Goal: Task Accomplishment & Management: Use online tool/utility

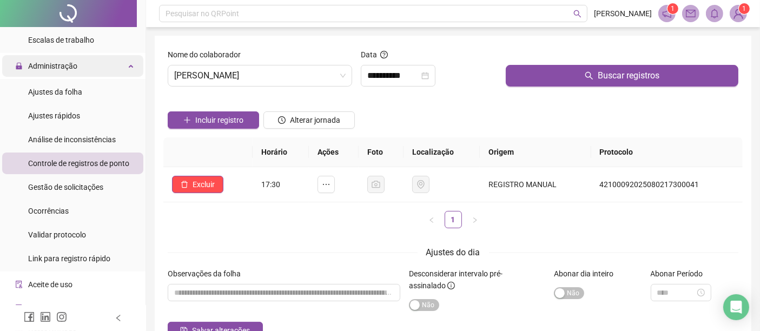
scroll to position [120, 0]
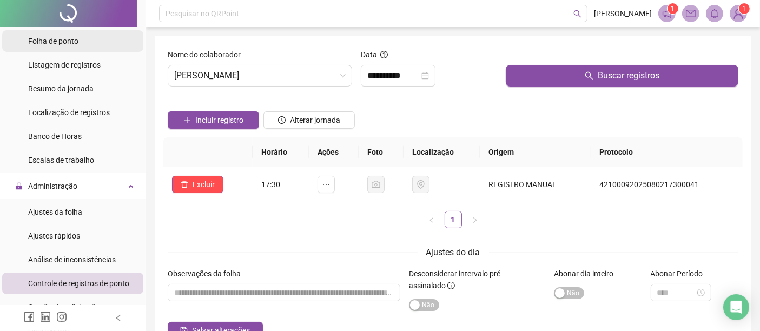
click at [89, 34] on li "Folha de ponto" at bounding box center [72, 41] width 141 height 22
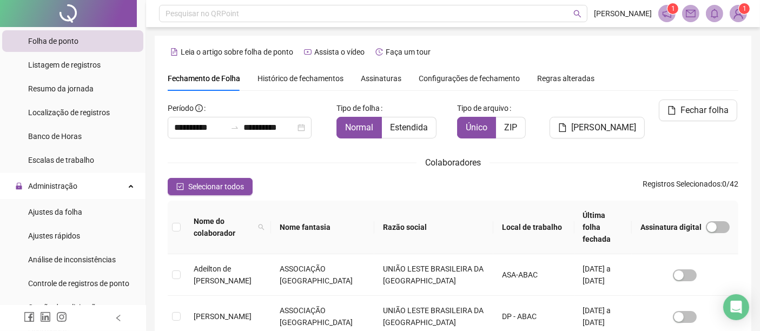
scroll to position [55, 0]
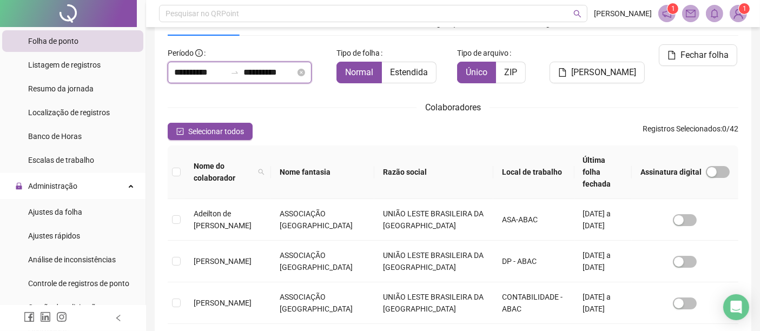
click at [279, 71] on input "**********" at bounding box center [269, 72] width 52 height 13
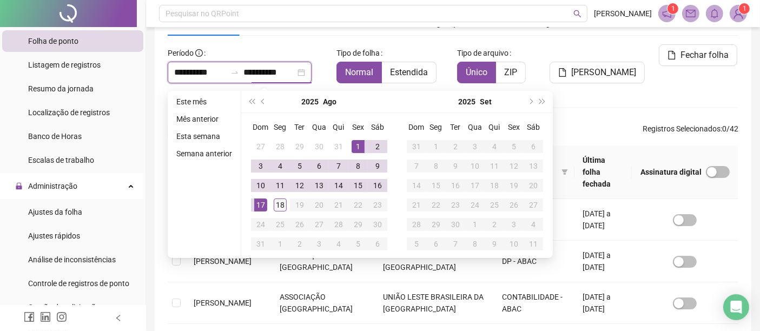
type input "**********"
click at [281, 209] on div "18" at bounding box center [280, 205] width 13 height 13
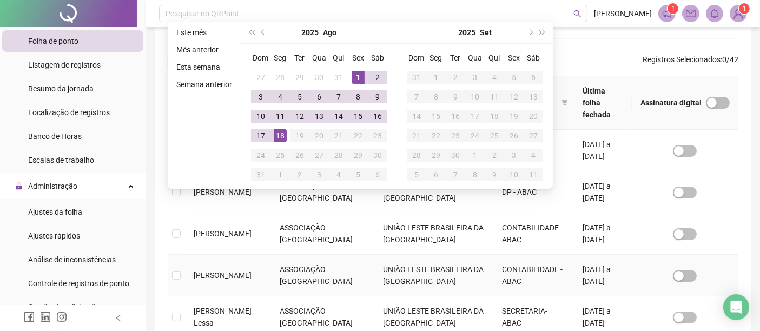
scroll to position [176, 0]
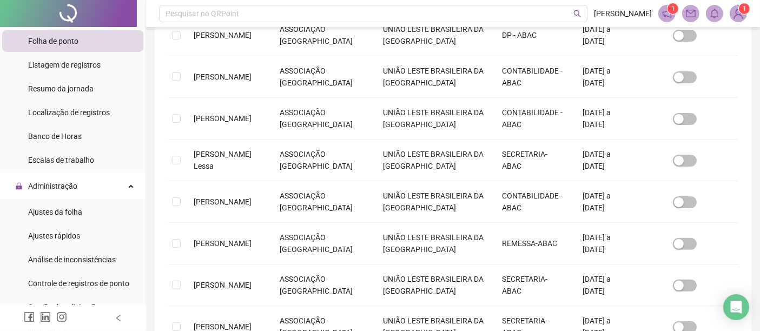
scroll to position [416, 0]
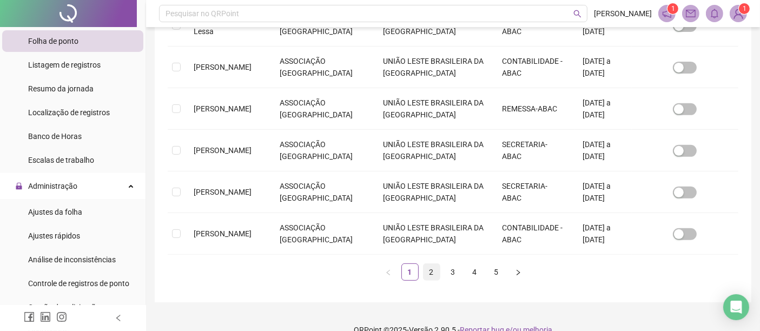
click at [431, 264] on link "2" at bounding box center [432, 272] width 16 height 16
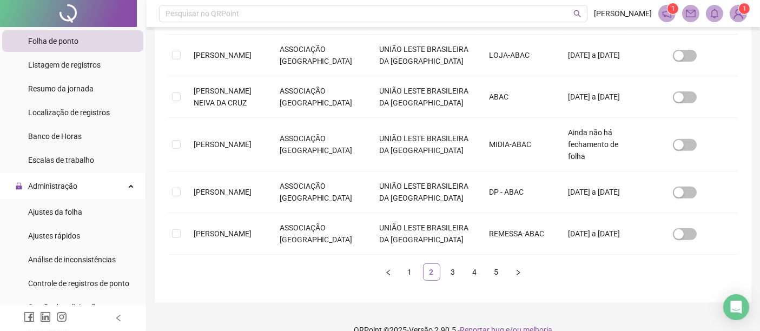
scroll to position [55, 0]
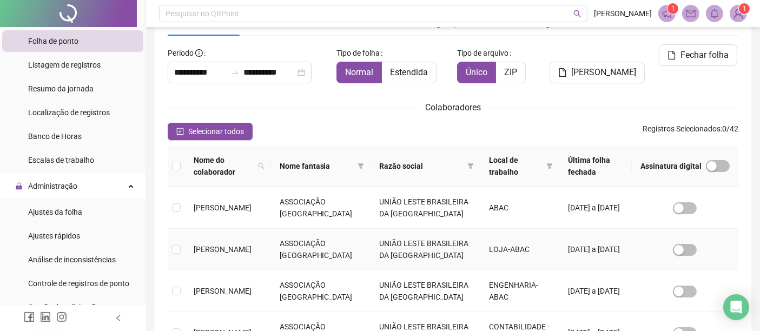
drag, startPoint x: 198, startPoint y: 251, endPoint x: 204, endPoint y: 251, distance: 6.0
click at [199, 251] on span "[PERSON_NAME]" at bounding box center [223, 249] width 58 height 9
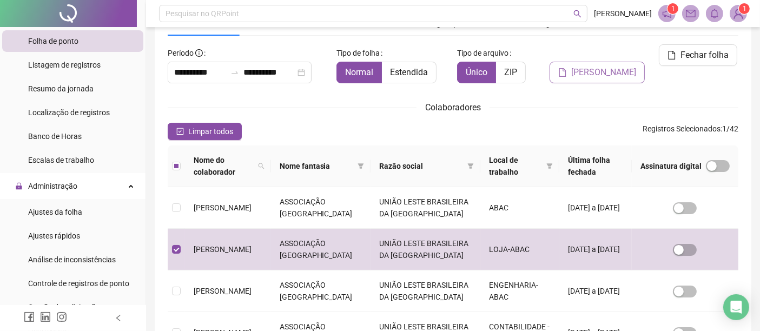
click at [577, 79] on button "[PERSON_NAME]" at bounding box center [597, 73] width 95 height 22
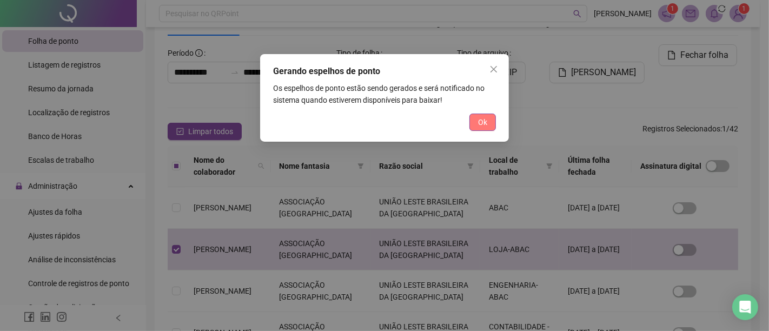
click at [479, 127] on span "Ok" at bounding box center [482, 122] width 9 height 12
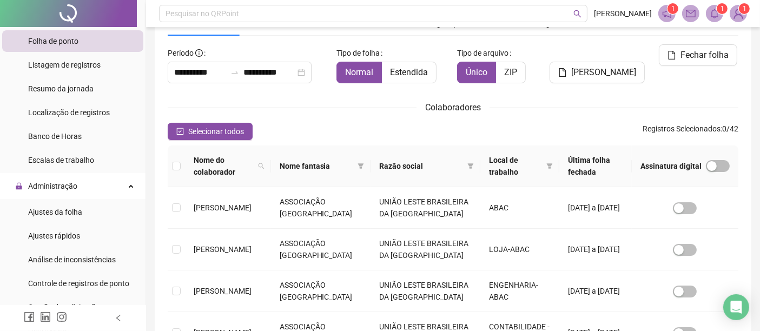
click at [714, 9] on icon "bell" at bounding box center [715, 14] width 10 height 10
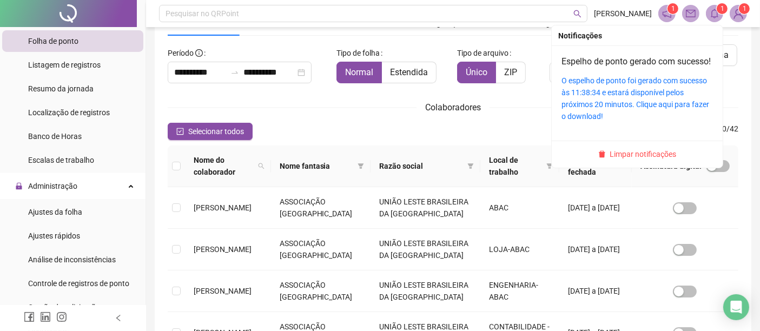
click at [628, 110] on div "O espelho de ponto foi gerado com sucesso às 11:38:34 e estará disponível pelos…" at bounding box center [636, 99] width 151 height 48
click at [713, 17] on icon "bell" at bounding box center [715, 14] width 8 height 10
click at [600, 98] on div "O espelho de ponto foi gerado com sucesso às 11:38:34 e estará disponível pelos…" at bounding box center [636, 99] width 151 height 48
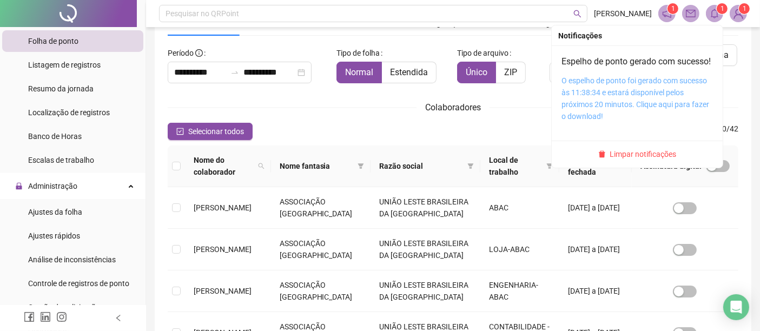
click at [598, 109] on link "O espelho de ponto foi gerado com sucesso às 11:38:34 e estará disponível pelos…" at bounding box center [635, 98] width 148 height 44
